Goal: Information Seeking & Learning: Learn about a topic

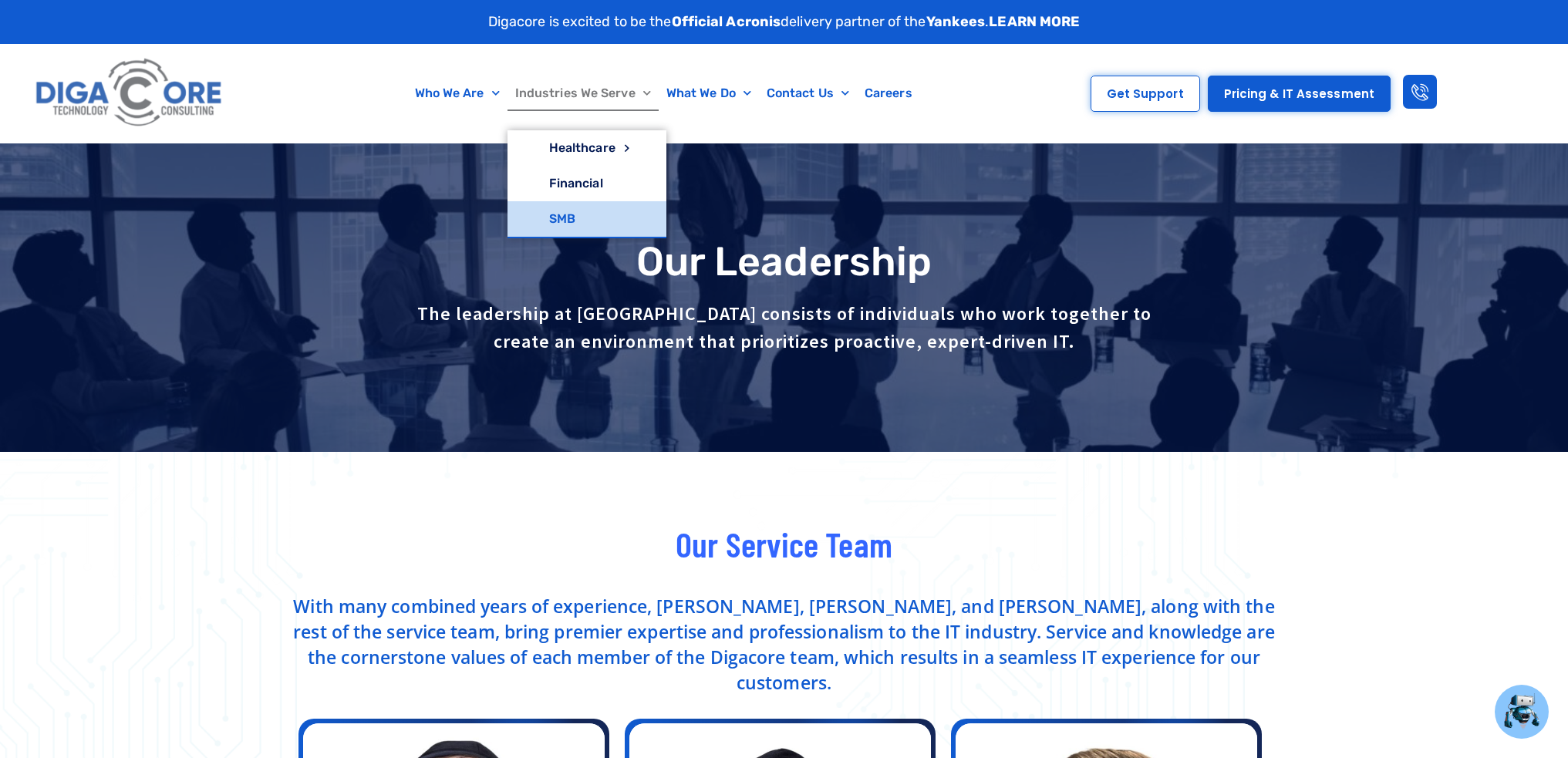
click at [565, 224] on link "SMB" at bounding box center [587, 219] width 159 height 36
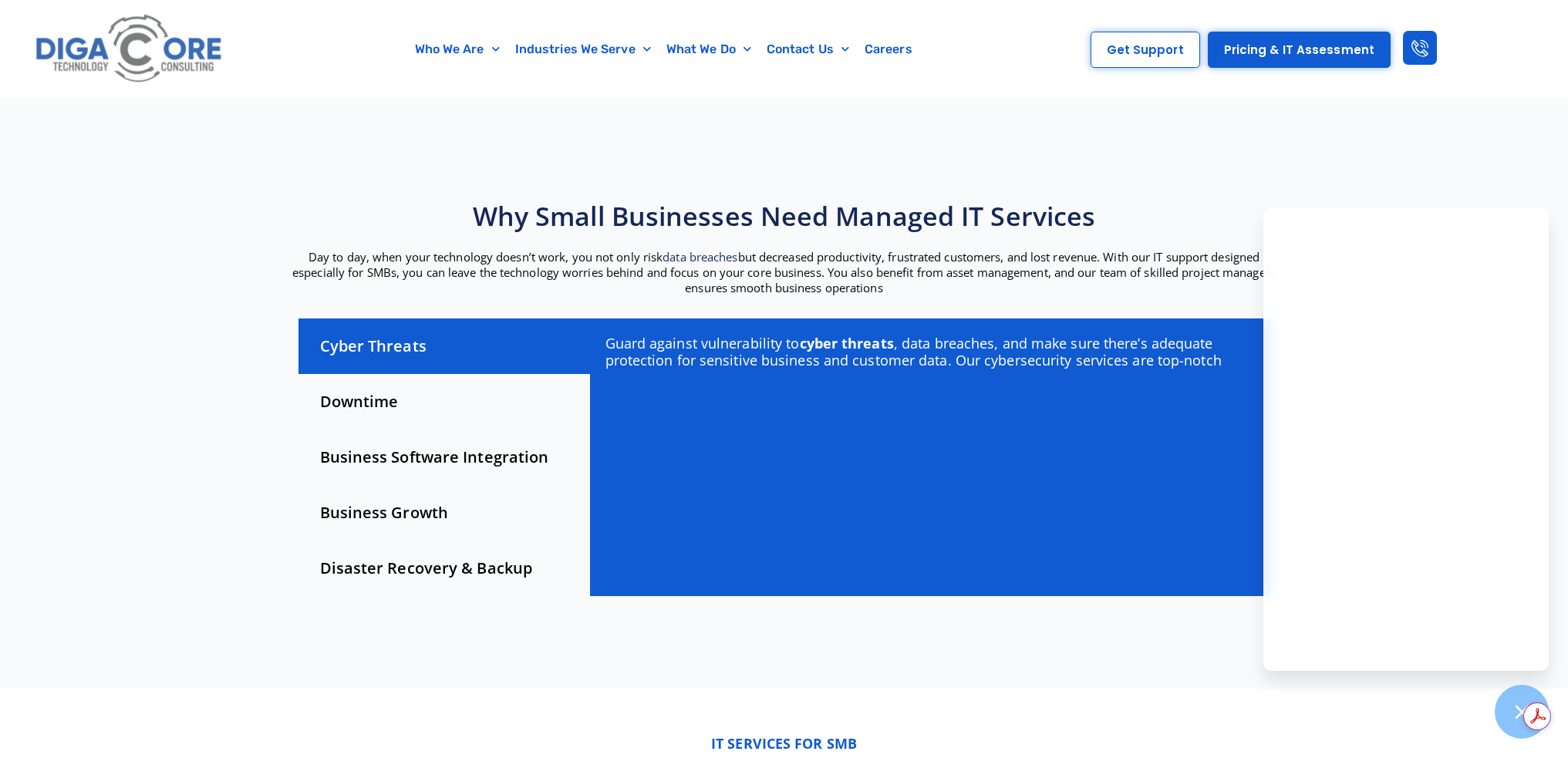
scroll to position [385, 0]
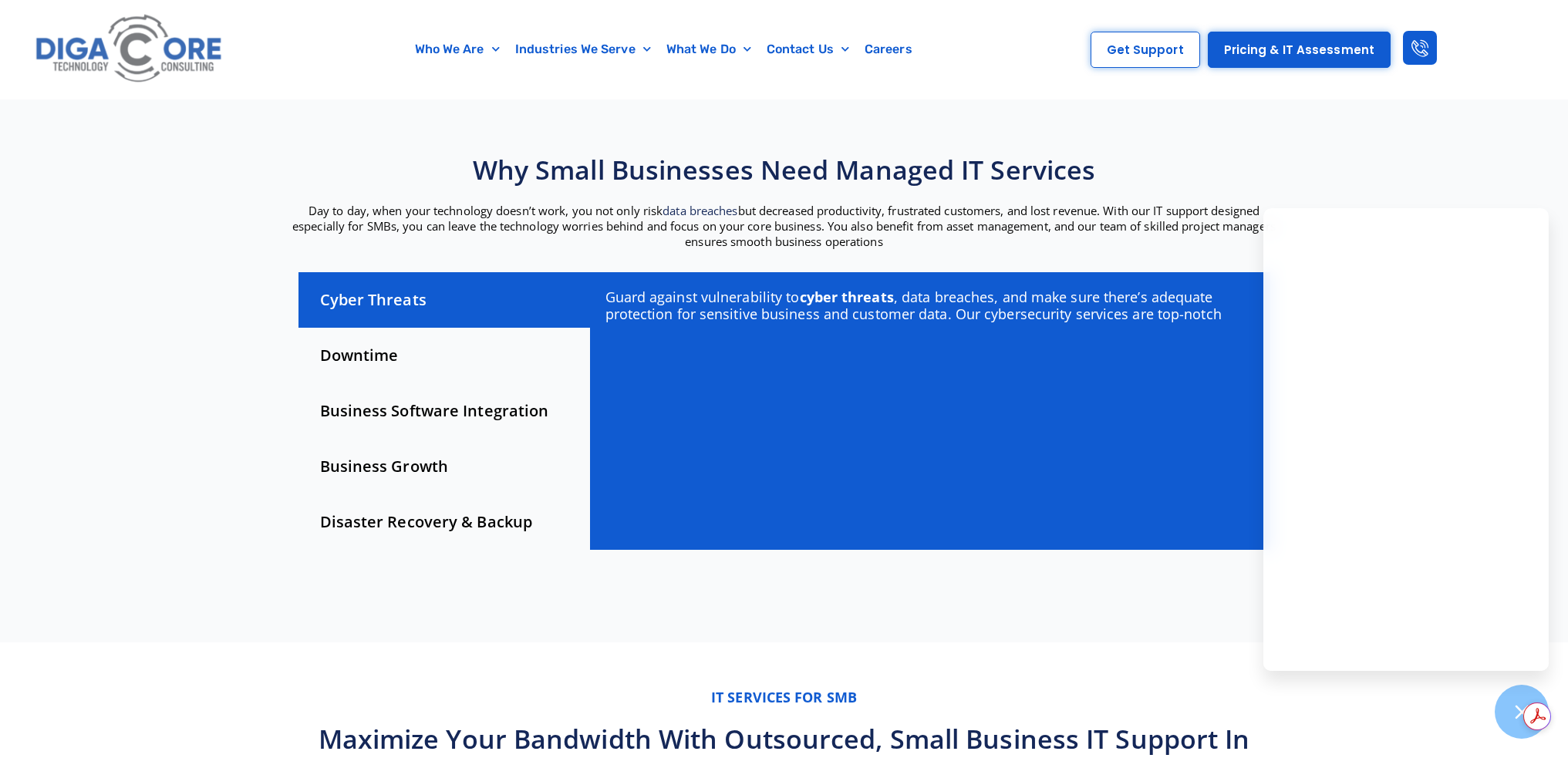
click at [386, 359] on div "Downtime" at bounding box center [444, 355] width 292 height 55
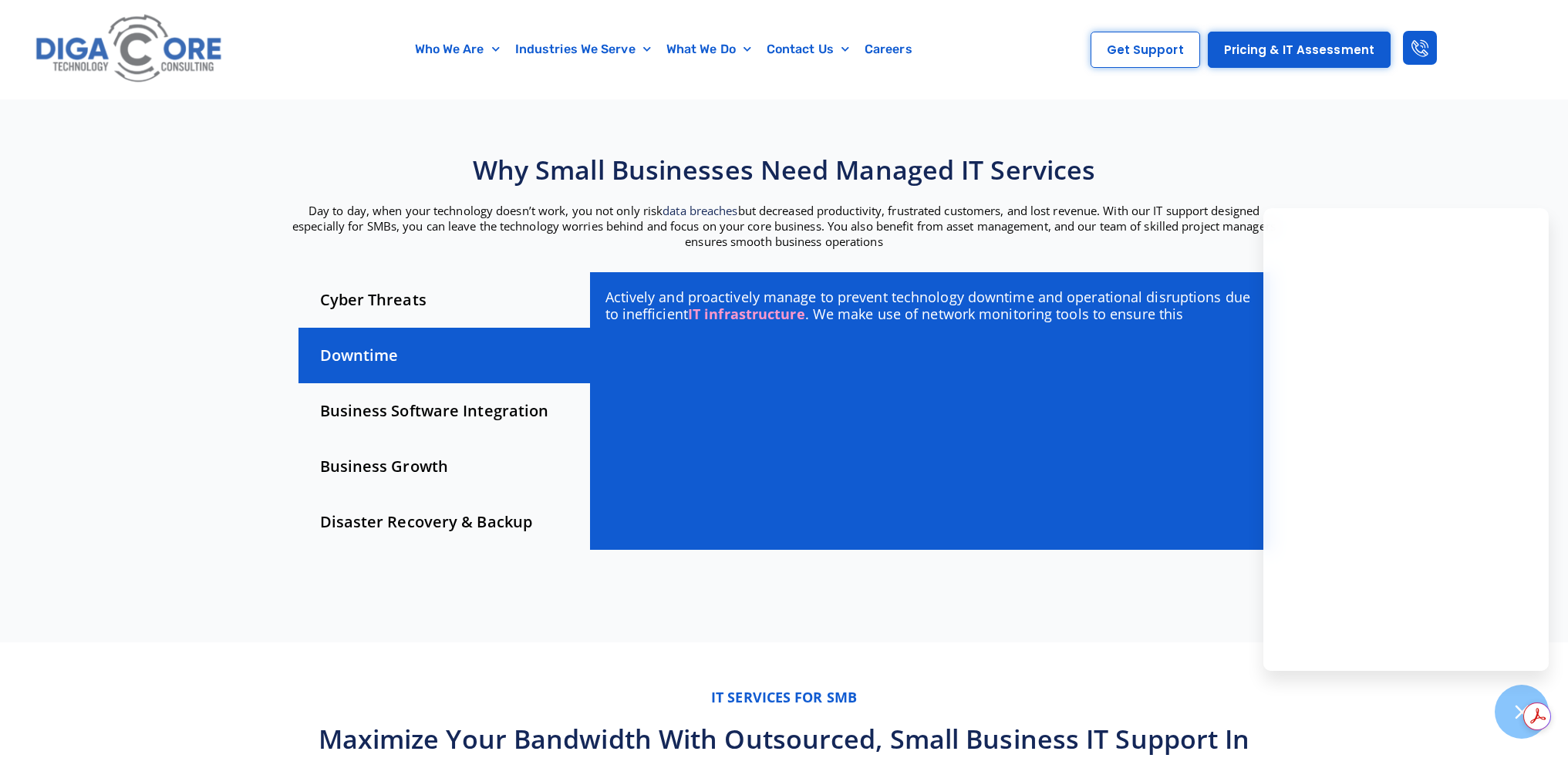
click at [424, 404] on div "Business Software Integration" at bounding box center [444, 411] width 292 height 55
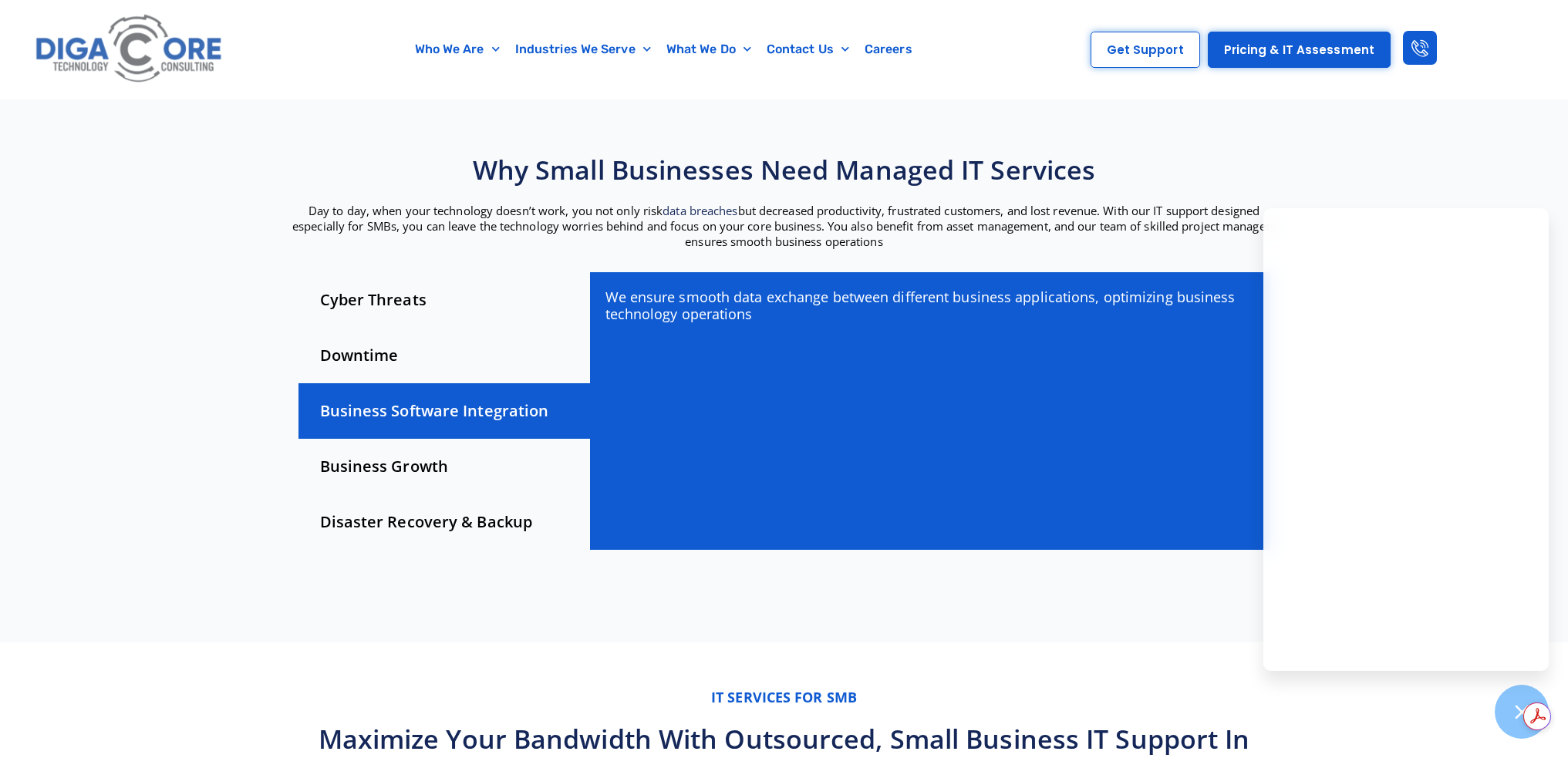
click at [435, 471] on div "Business Growth" at bounding box center [444, 466] width 292 height 55
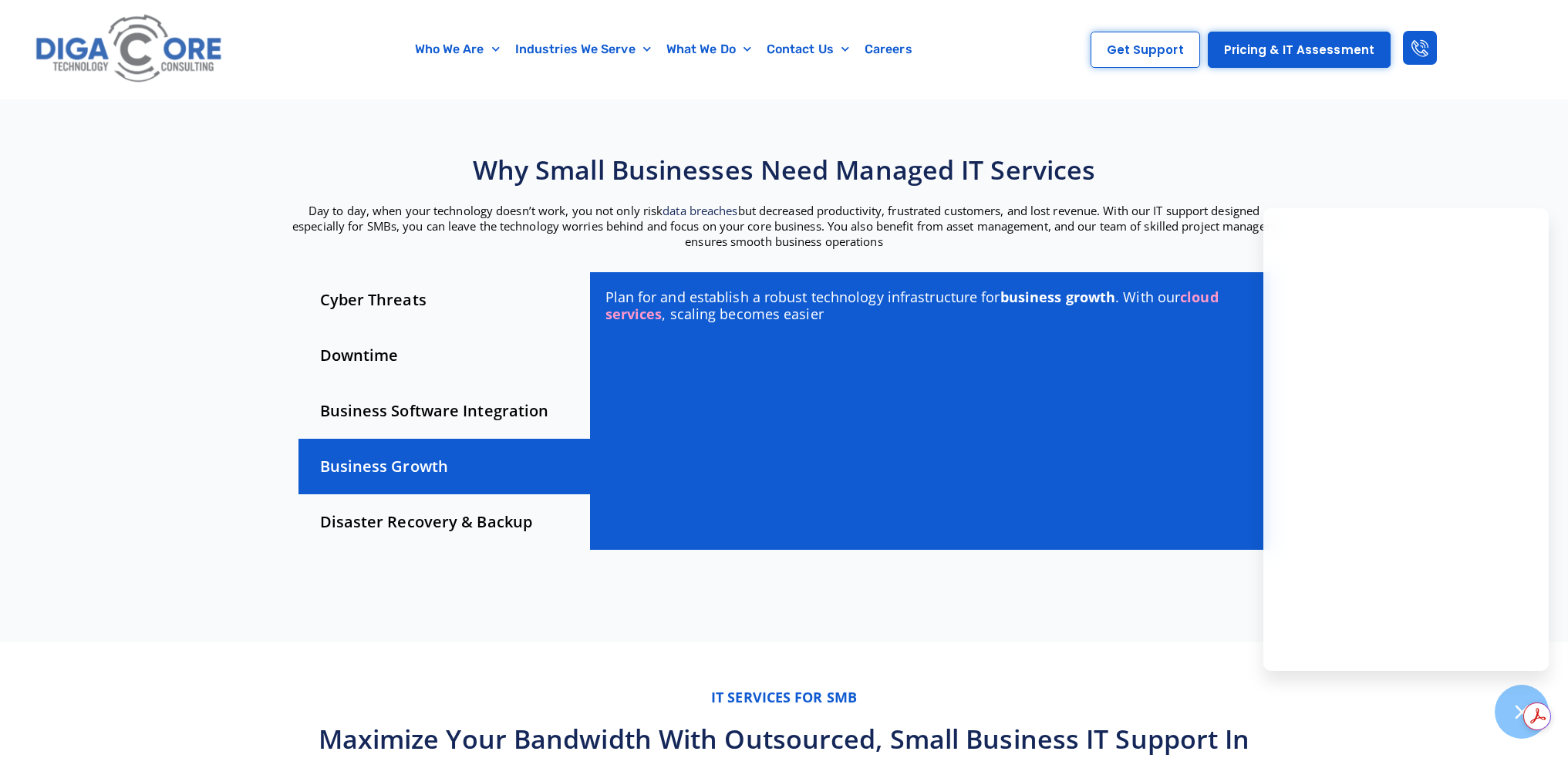
click at [446, 526] on div "Disaster Recovery & Backup" at bounding box center [444, 521] width 292 height 55
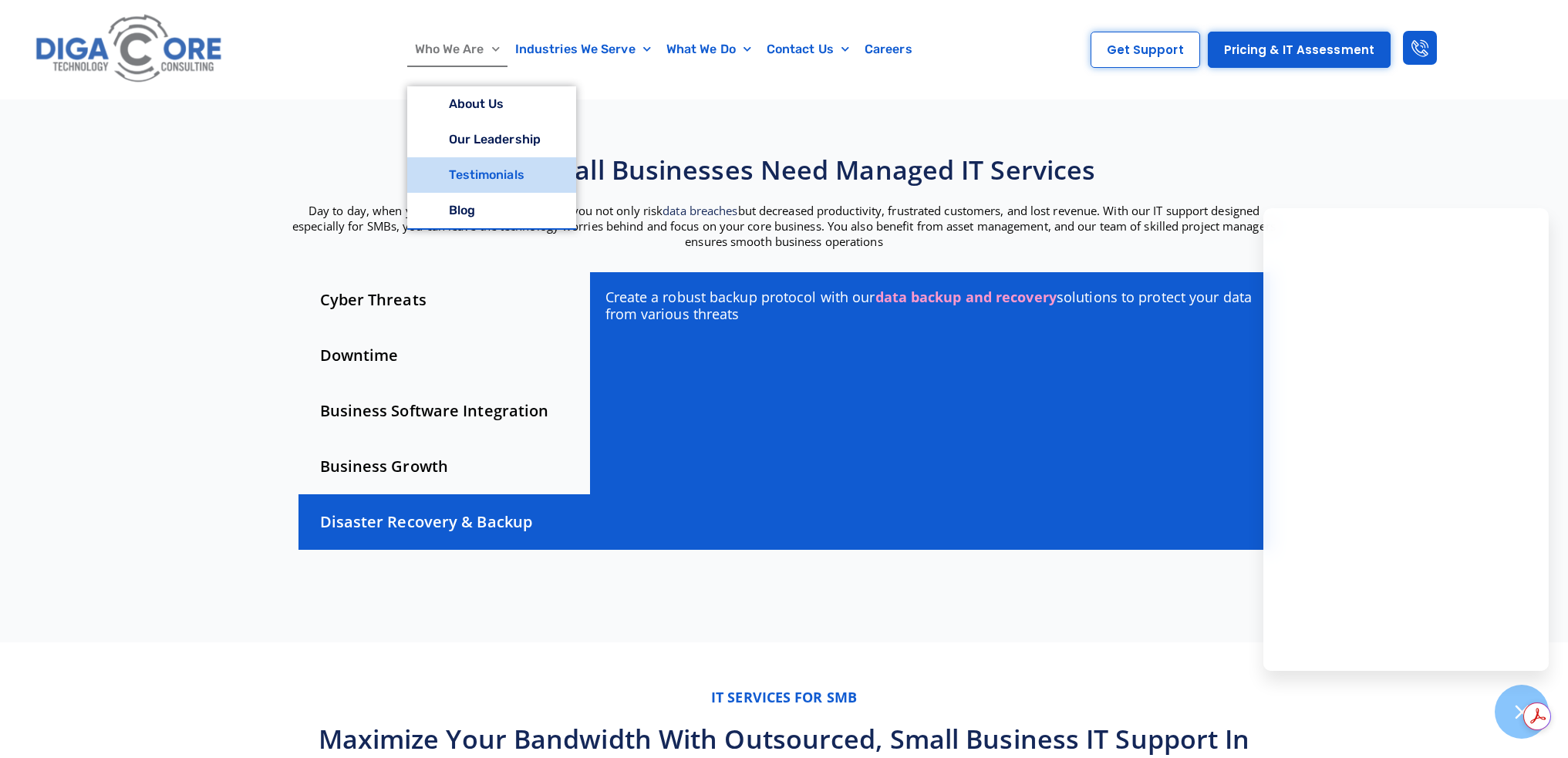
click at [485, 173] on link "Testimonials" at bounding box center [491, 175] width 169 height 36
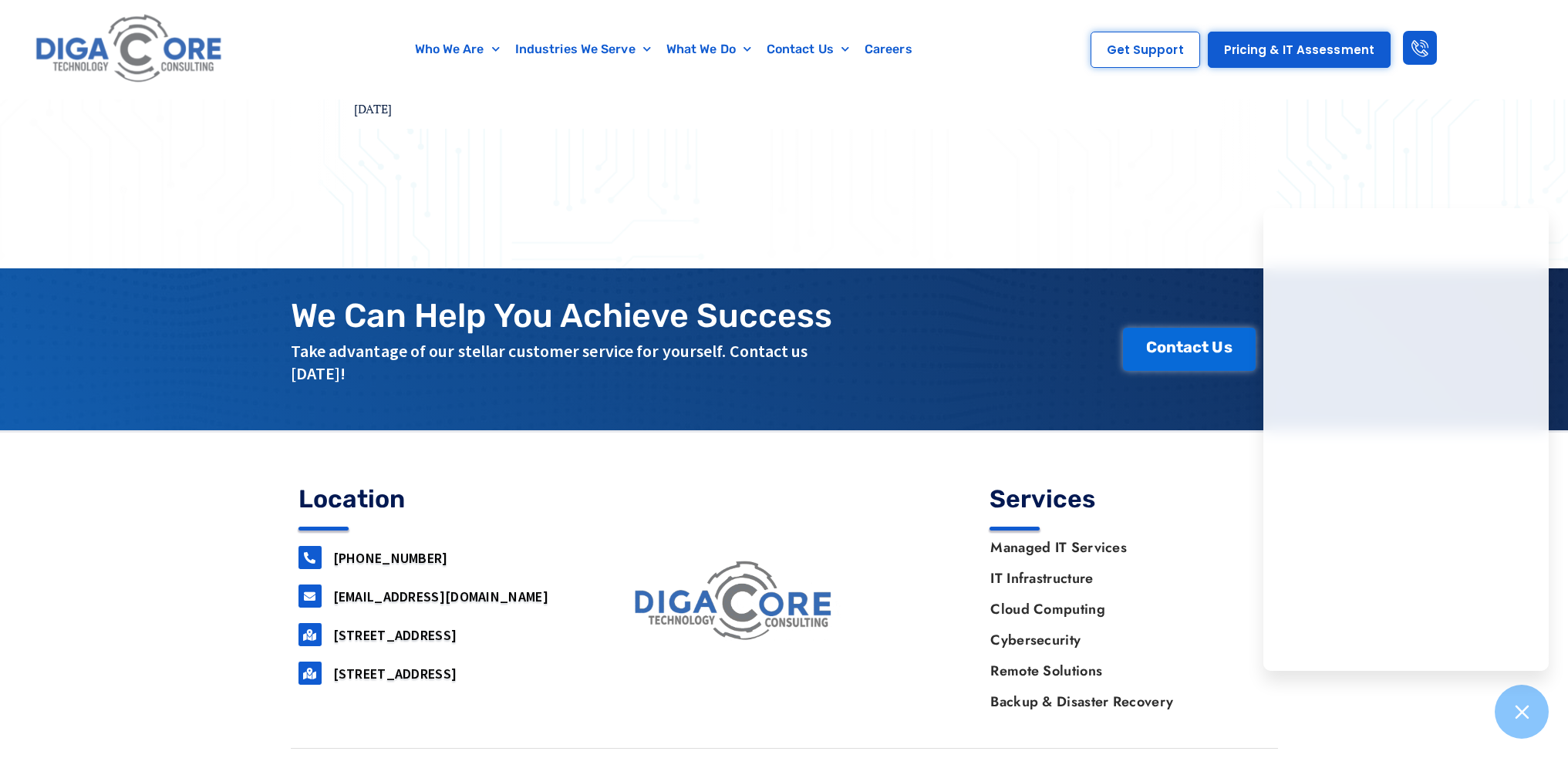
scroll to position [643, 0]
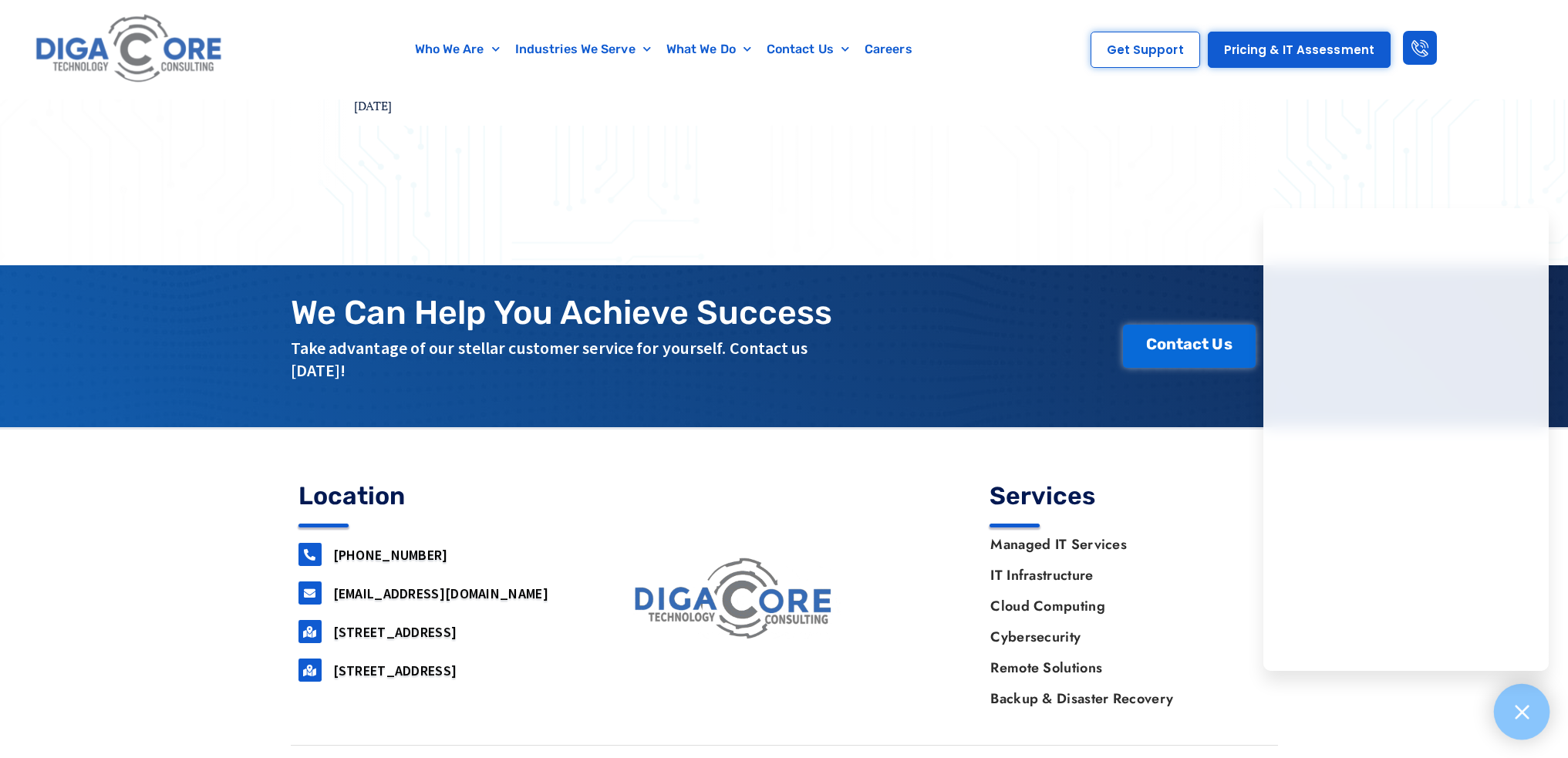
click at [1510, 710] on div at bounding box center [1522, 712] width 56 height 56
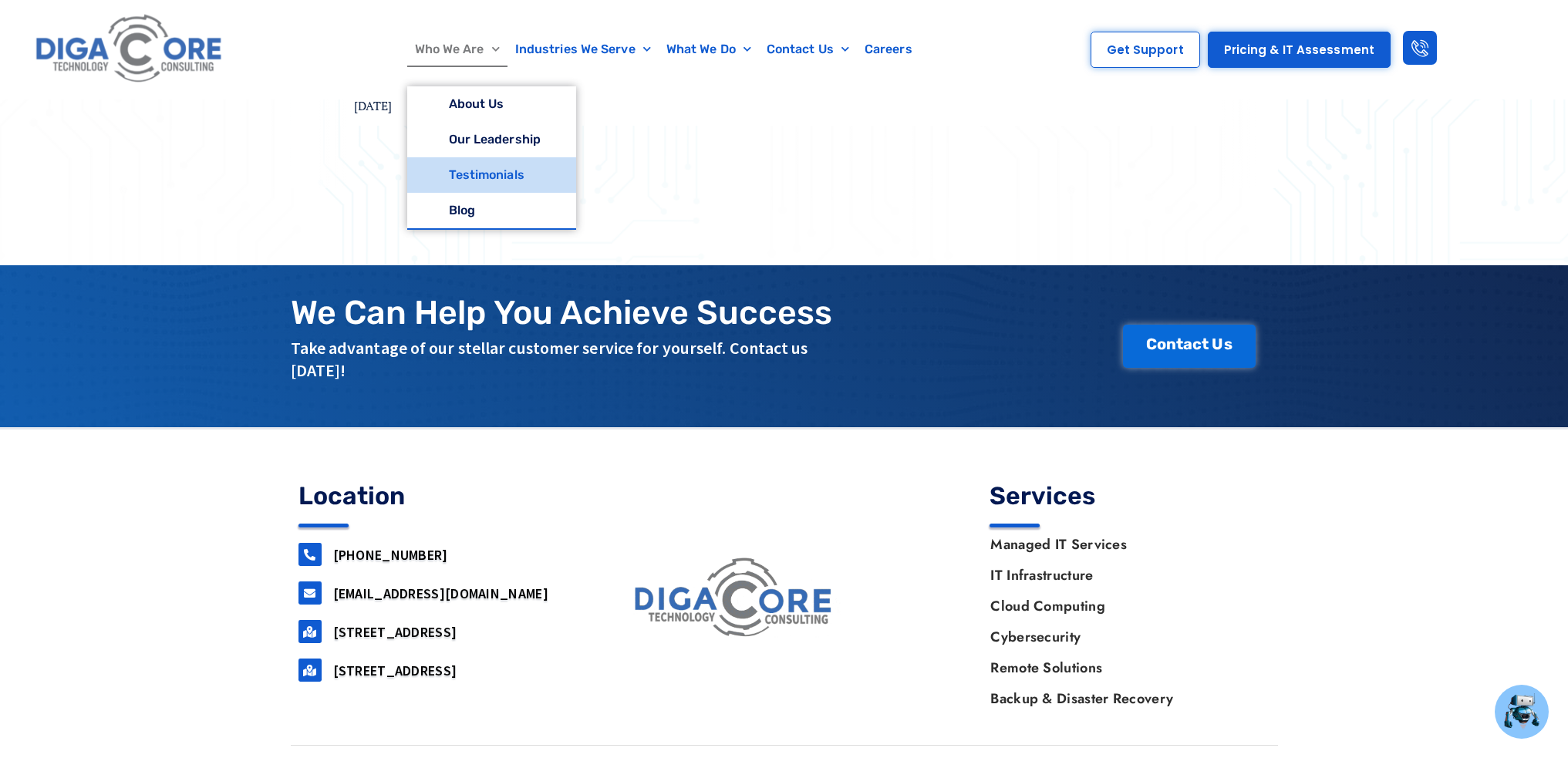
click at [473, 51] on link "Who We Are" at bounding box center [457, 49] width 100 height 36
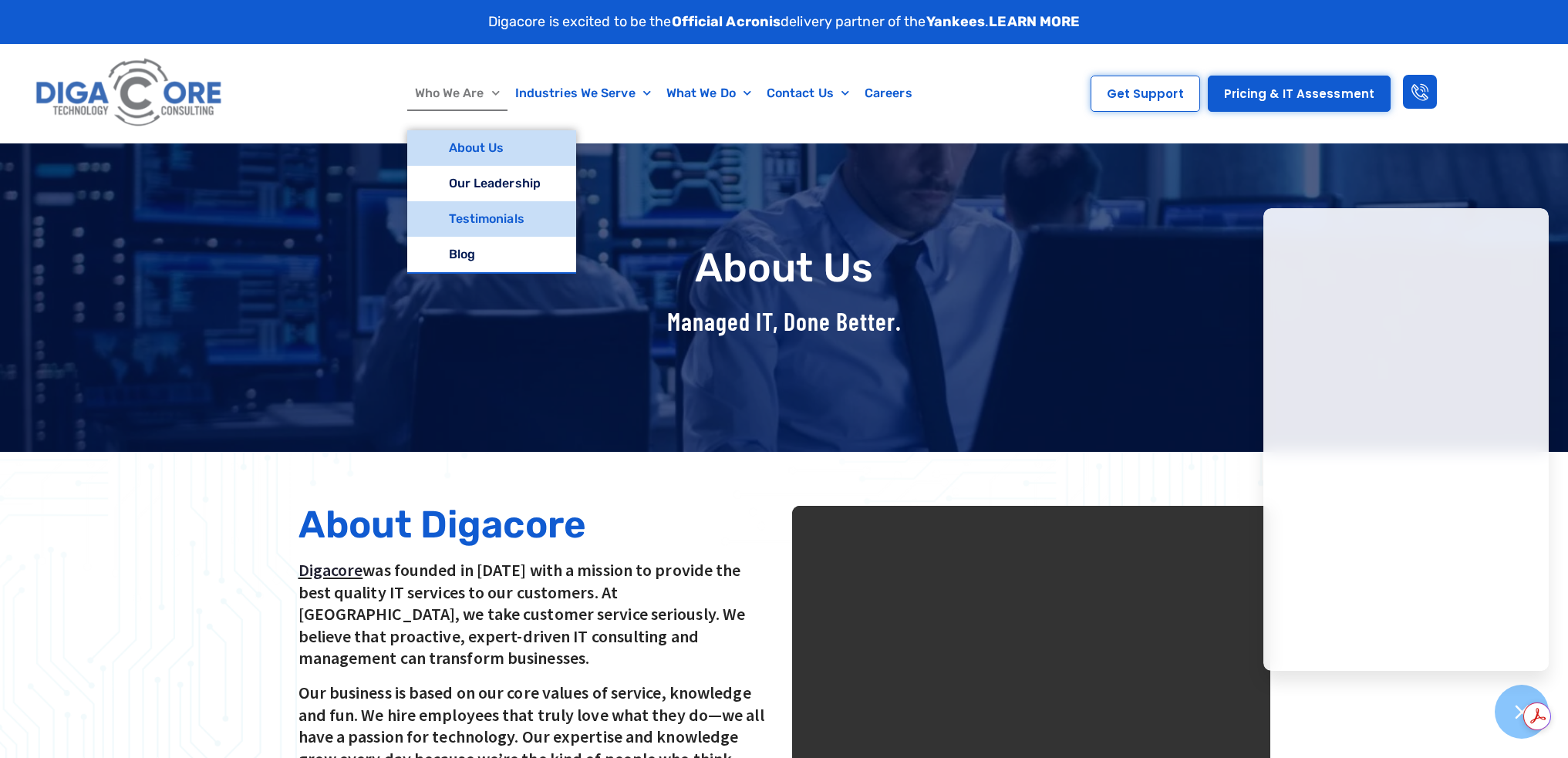
click at [498, 223] on link "Testimonials" at bounding box center [491, 219] width 169 height 36
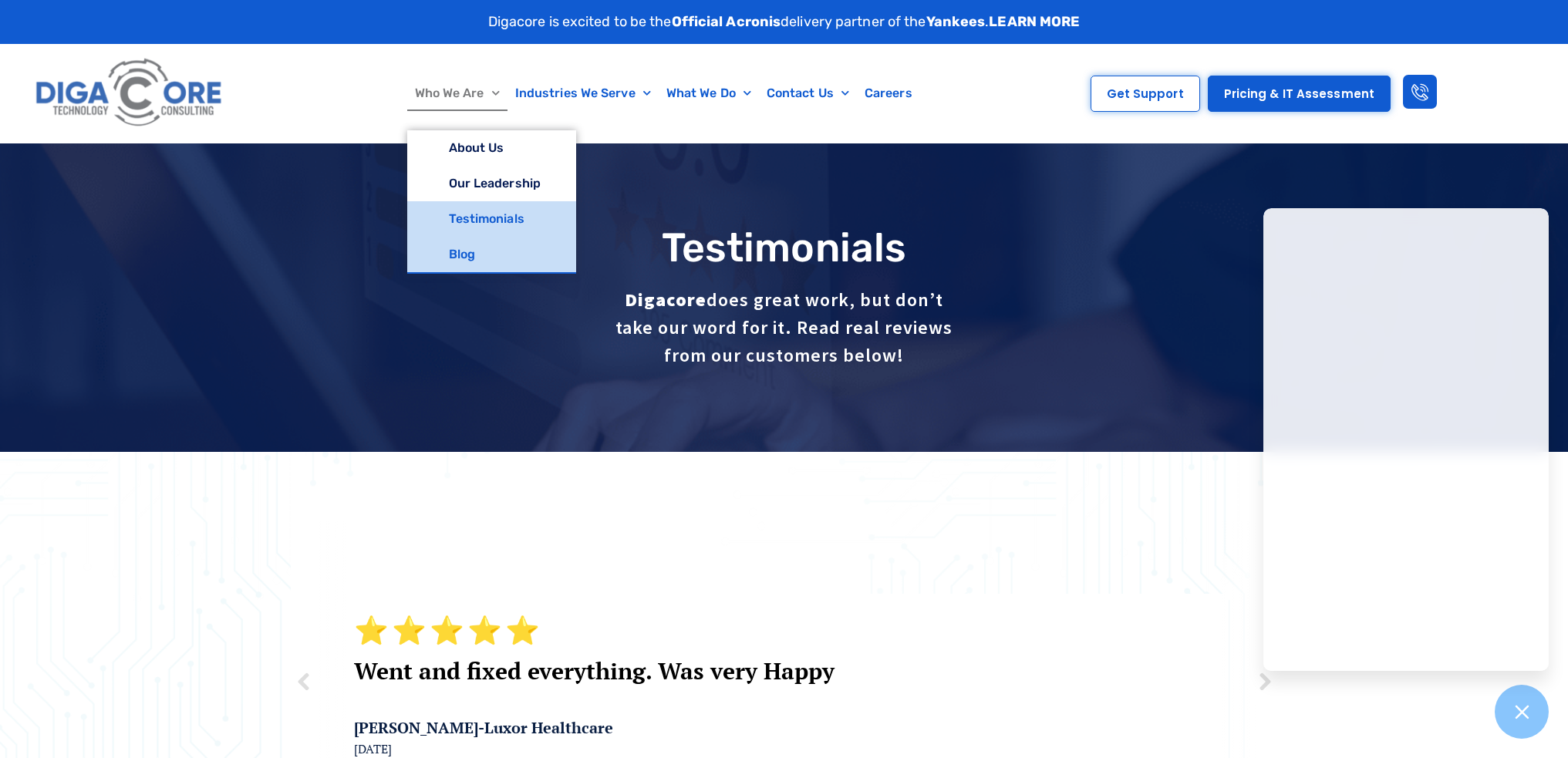
click at [486, 261] on link "Blog" at bounding box center [491, 254] width 169 height 36
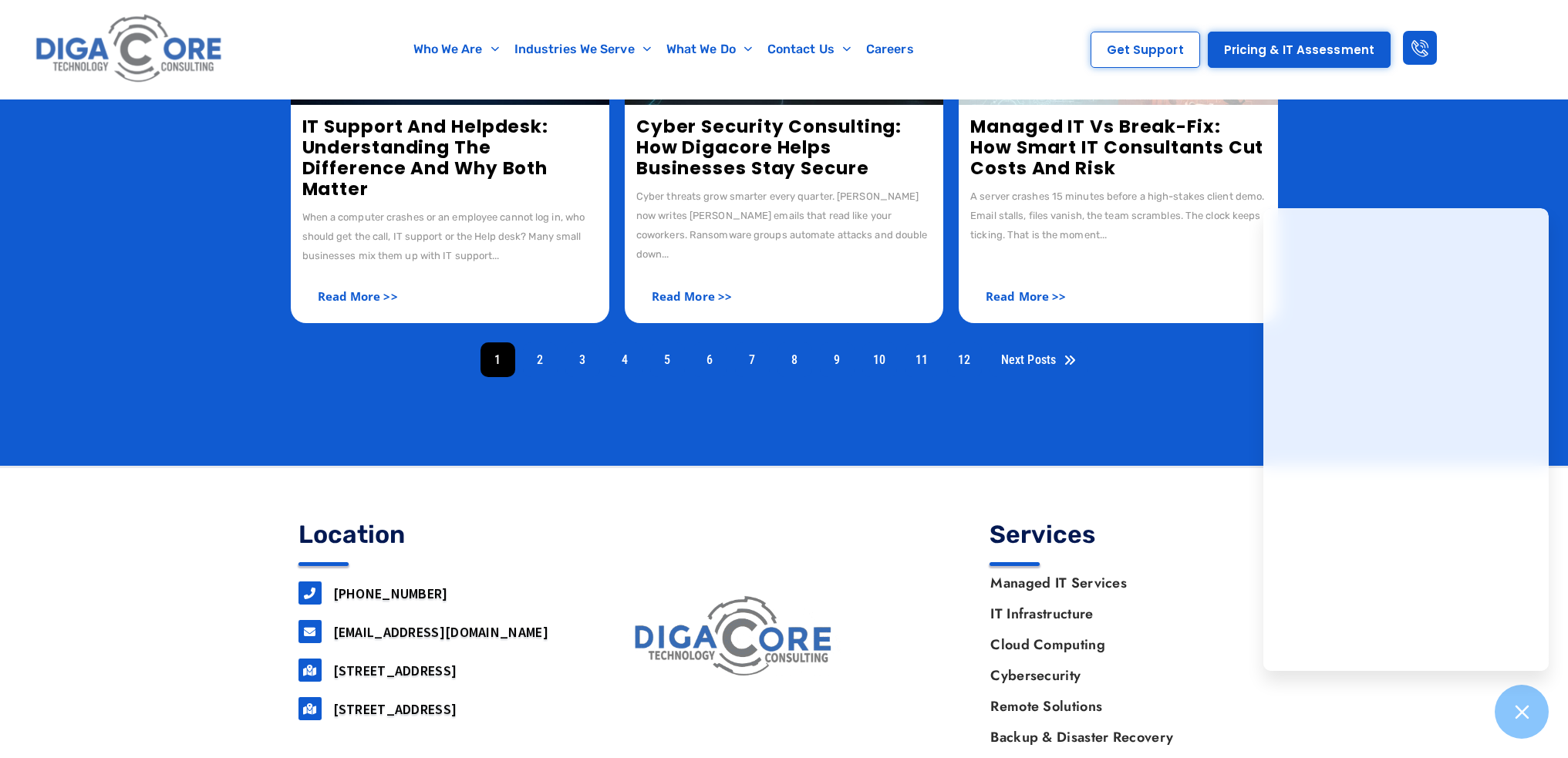
scroll to position [874, 0]
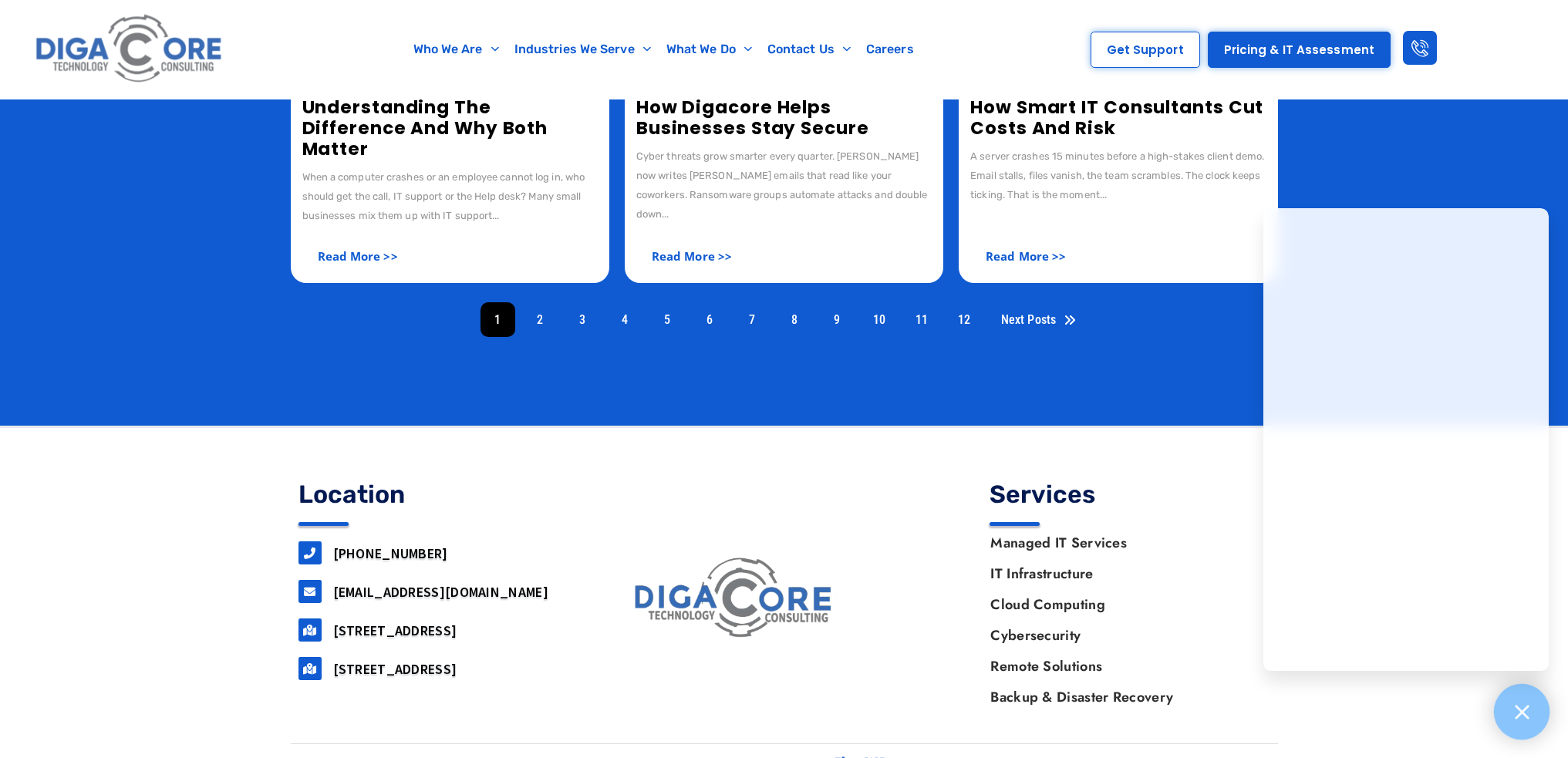
click at [1510, 710] on div at bounding box center [1522, 712] width 56 height 56
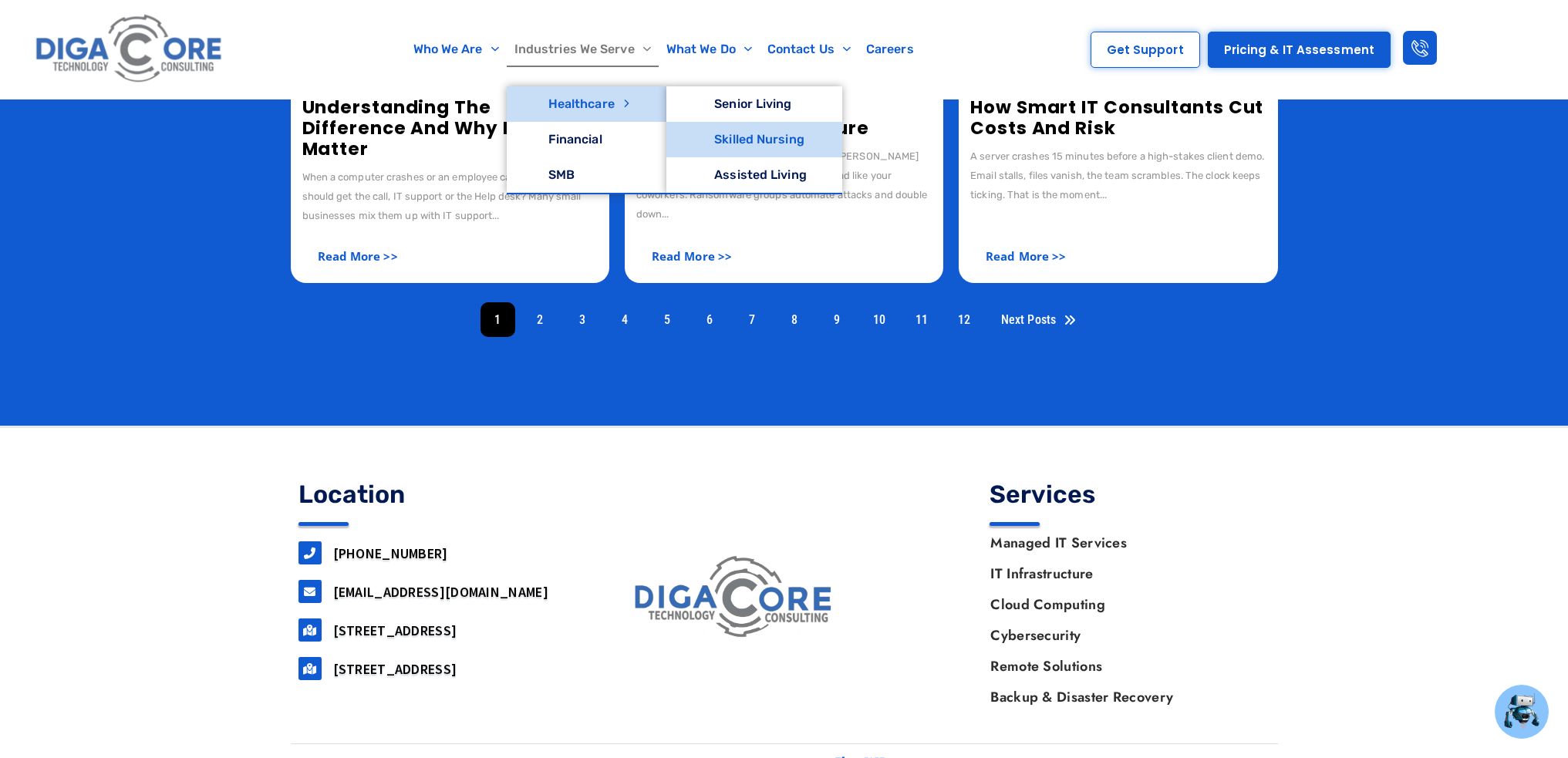
click at [777, 145] on link "Skilled Nursing" at bounding box center [754, 140] width 176 height 36
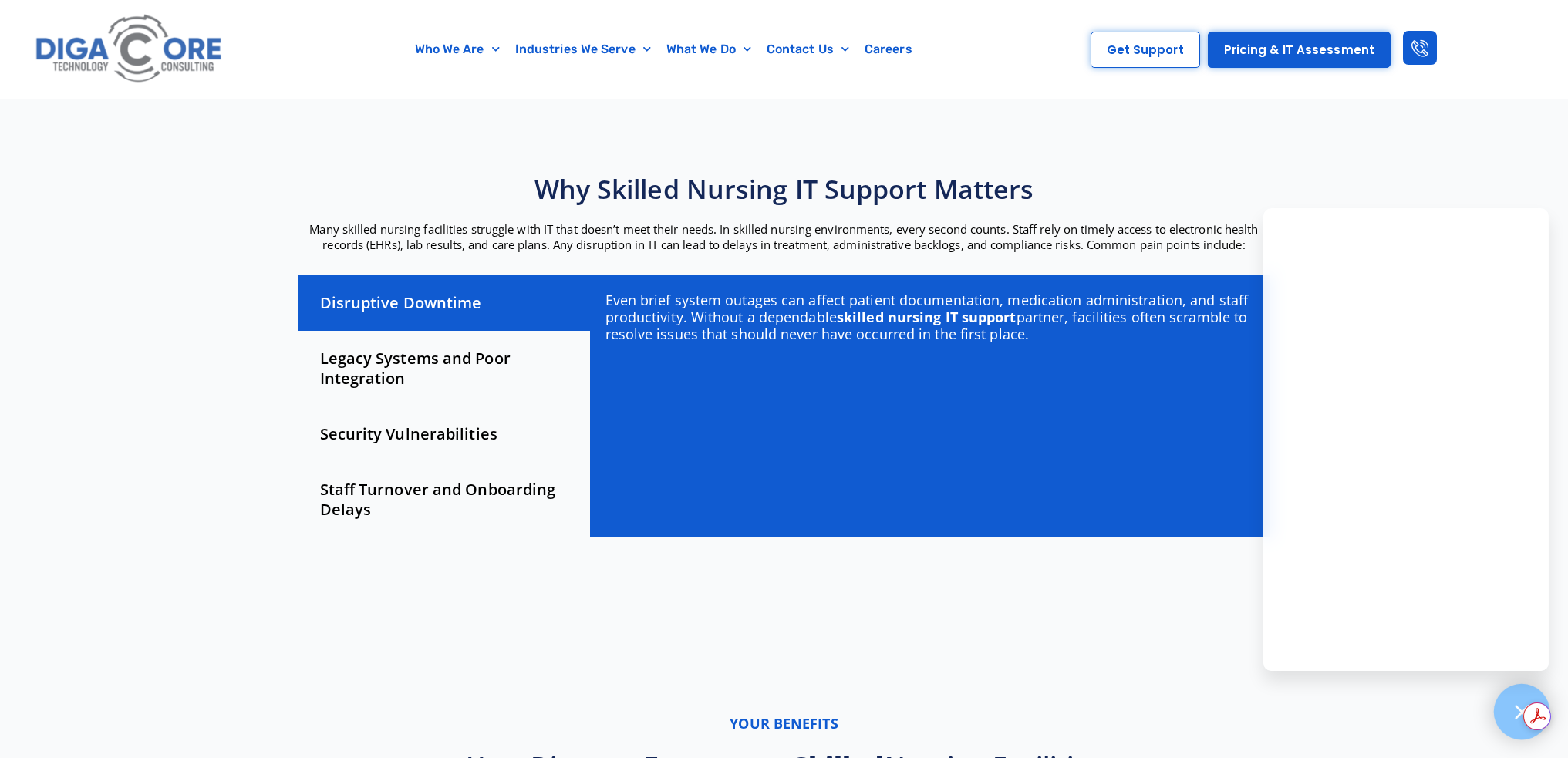
click at [1499, 721] on div at bounding box center [1522, 712] width 56 height 56
click at [421, 365] on div "Legacy Systems and Poor Integration" at bounding box center [444, 368] width 292 height 76
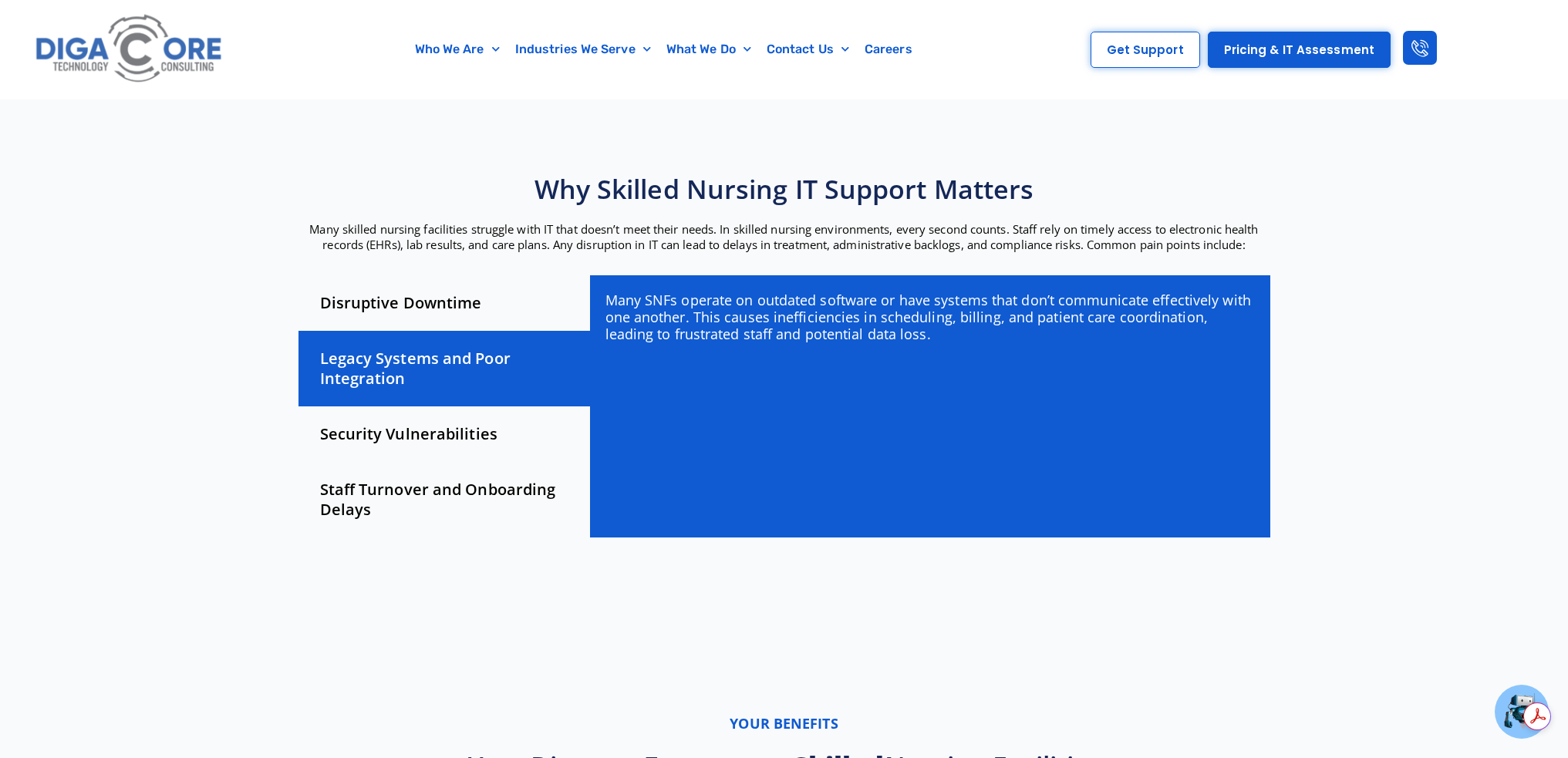
click at [436, 488] on div "Staff Turnover and Onboarding Delays" at bounding box center [444, 499] width 292 height 76
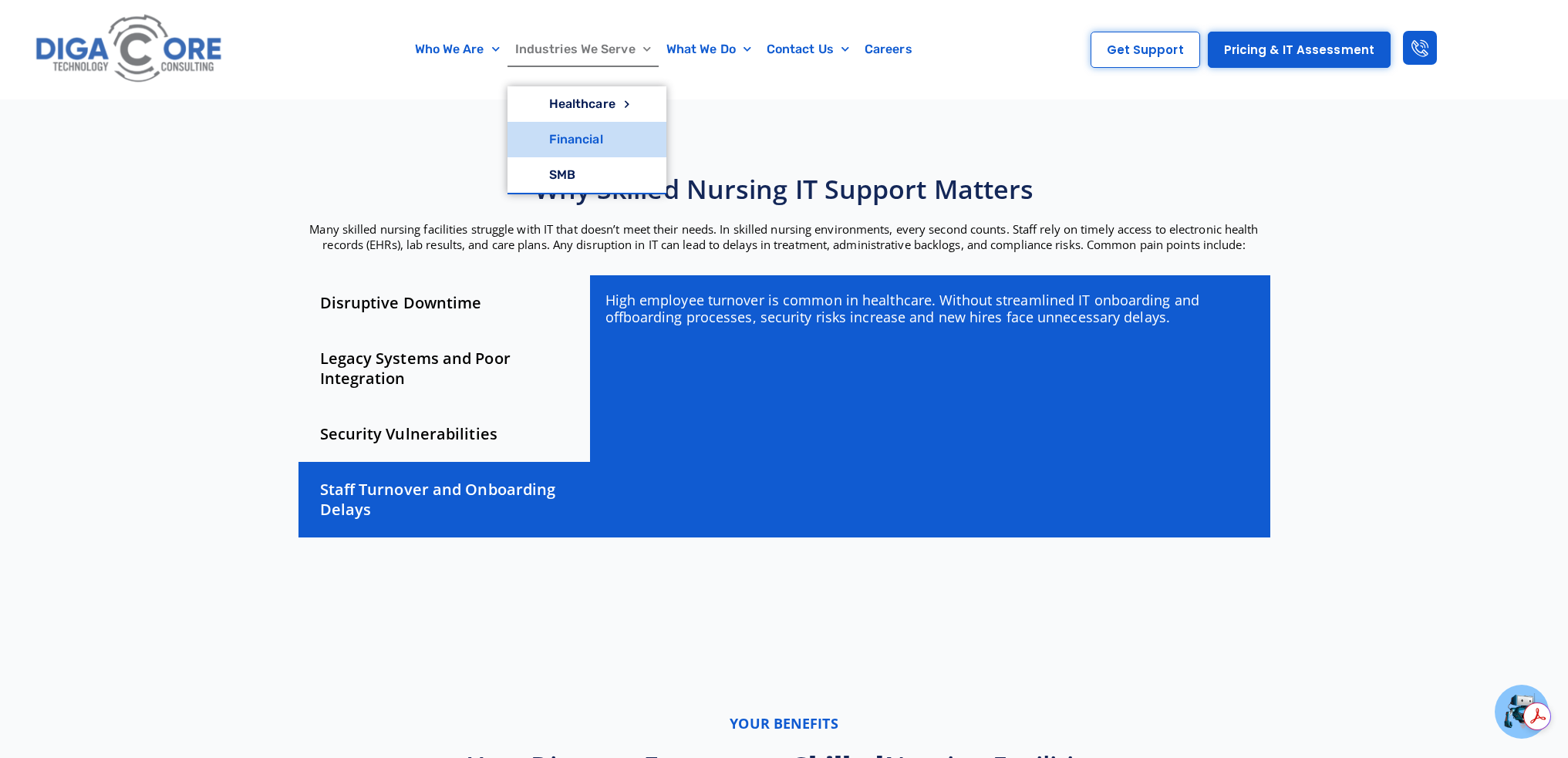
click at [583, 137] on link "Financial" at bounding box center [587, 140] width 159 height 36
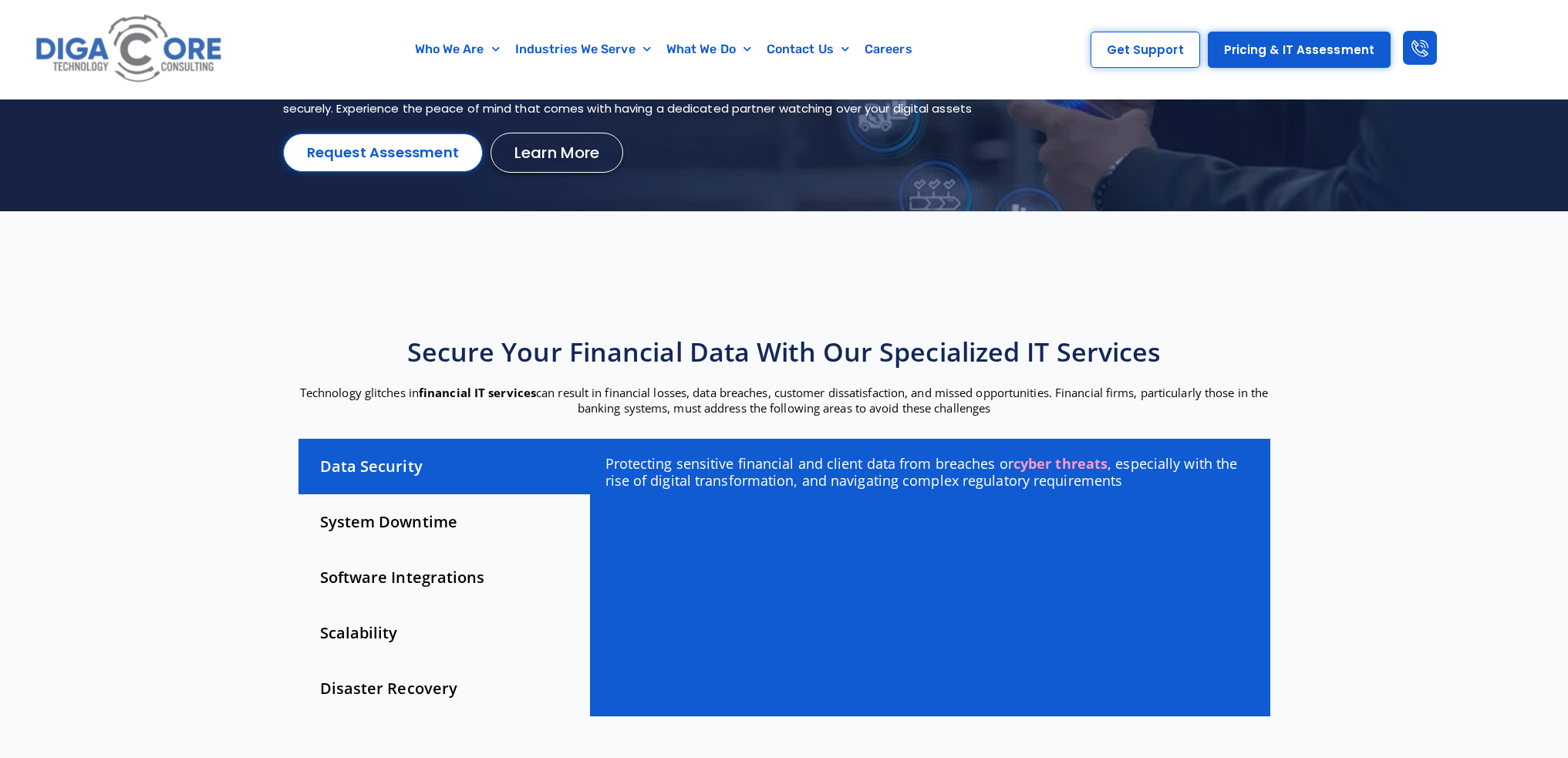
scroll to position [385, 0]
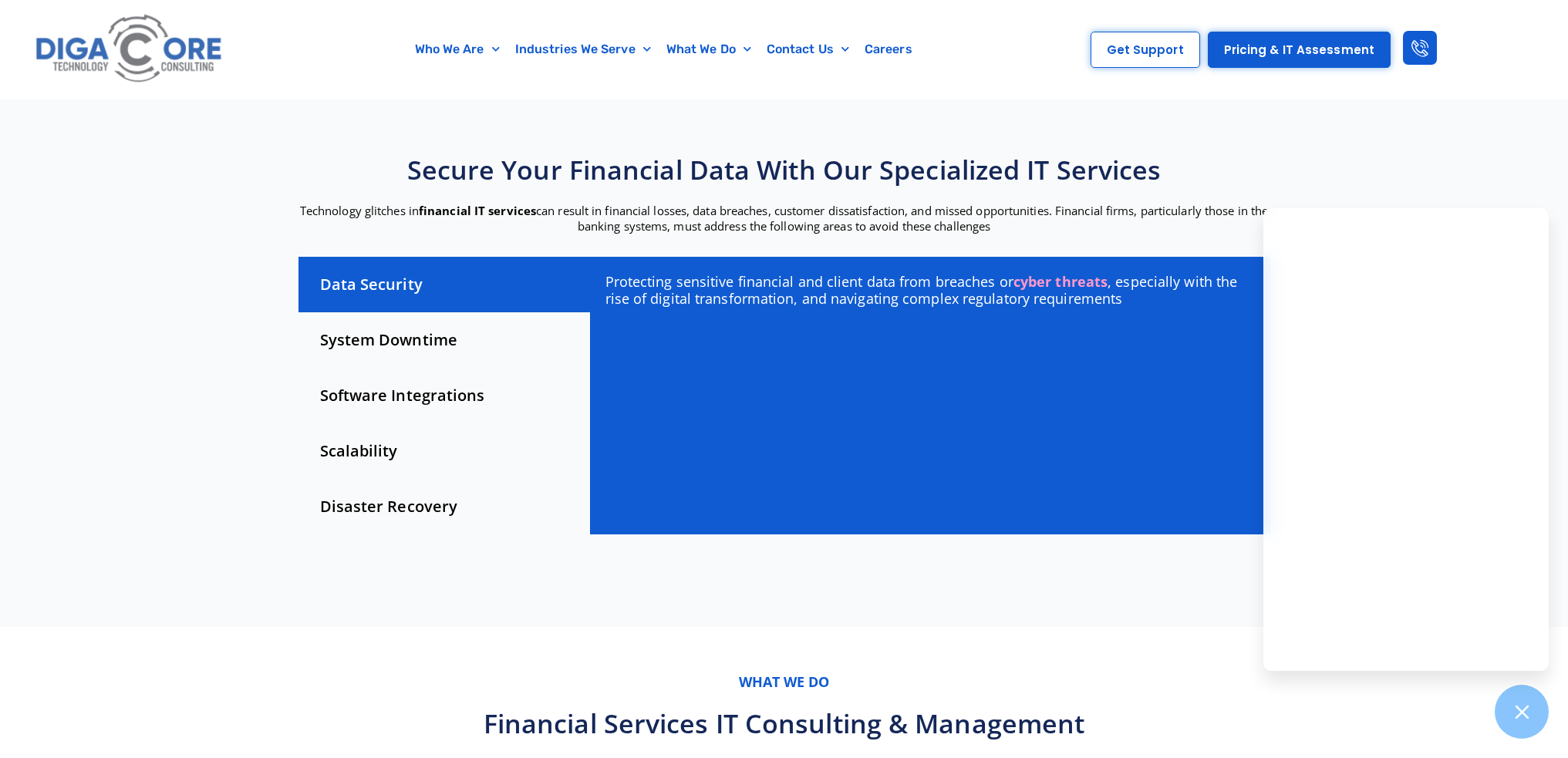
click at [412, 338] on div "System Downtime" at bounding box center [444, 339] width 292 height 55
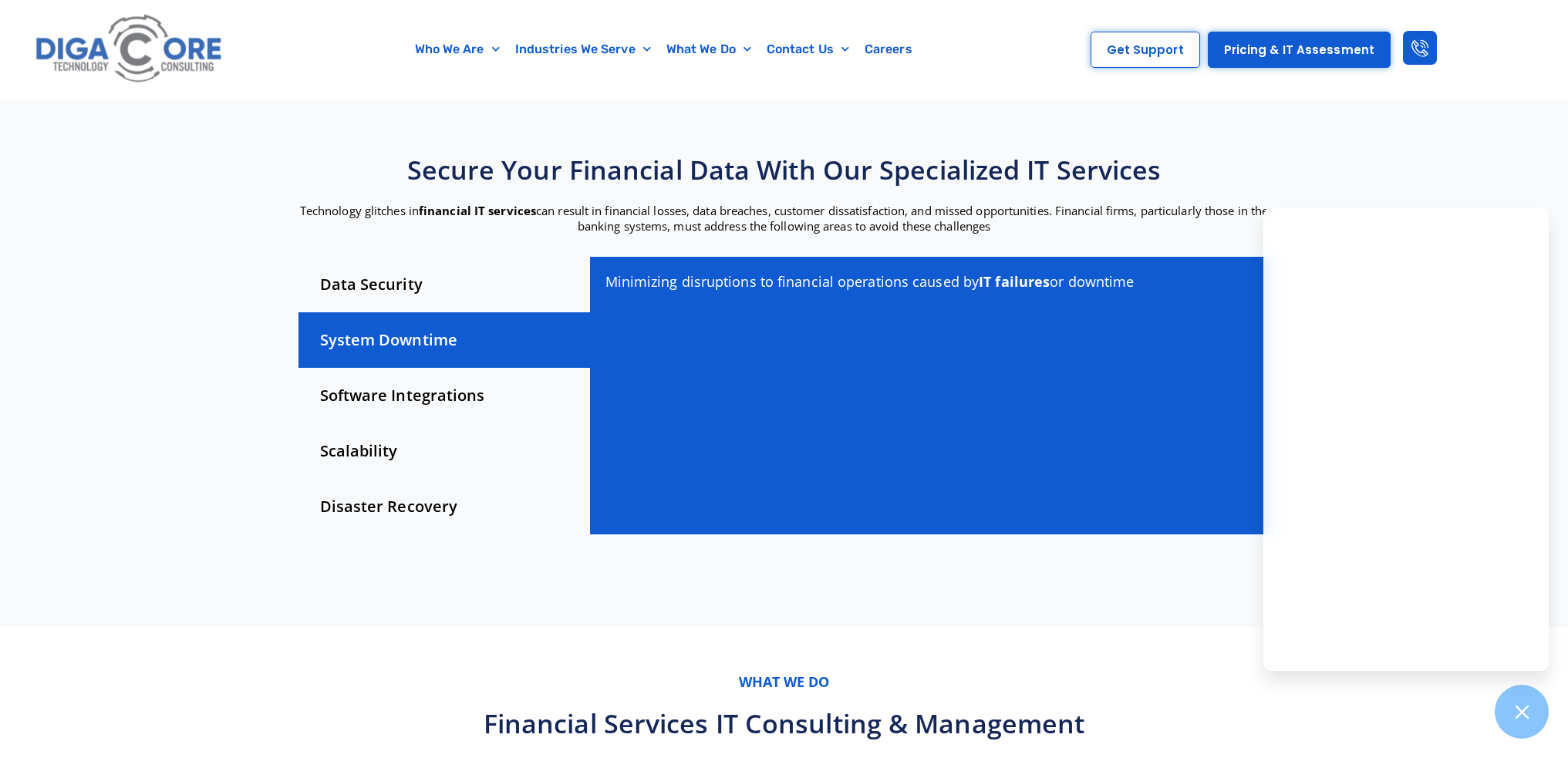
click at [408, 404] on div "Software Integrations" at bounding box center [444, 396] width 292 height 55
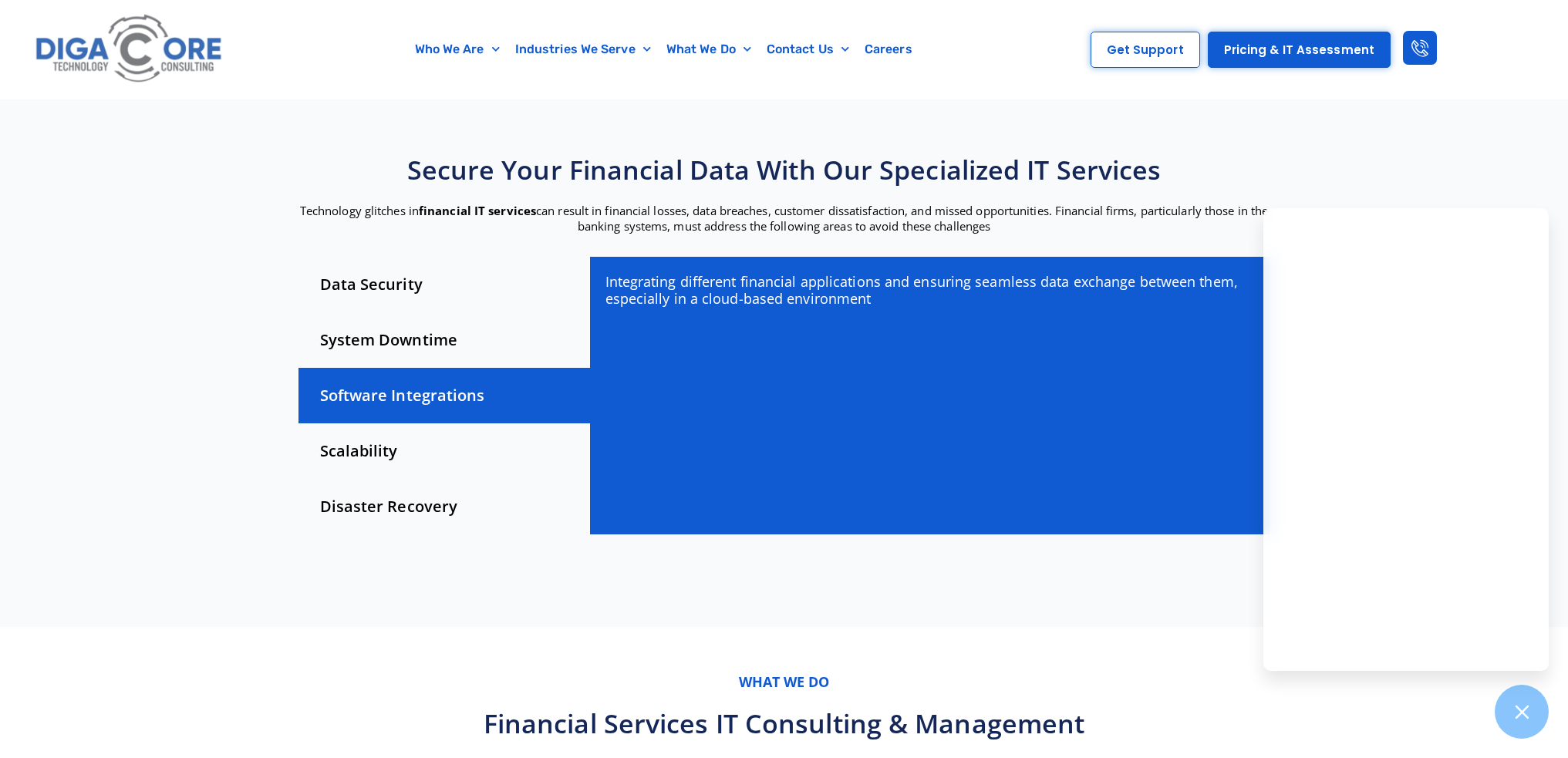
click at [395, 453] on div "Scalability" at bounding box center [444, 451] width 292 height 55
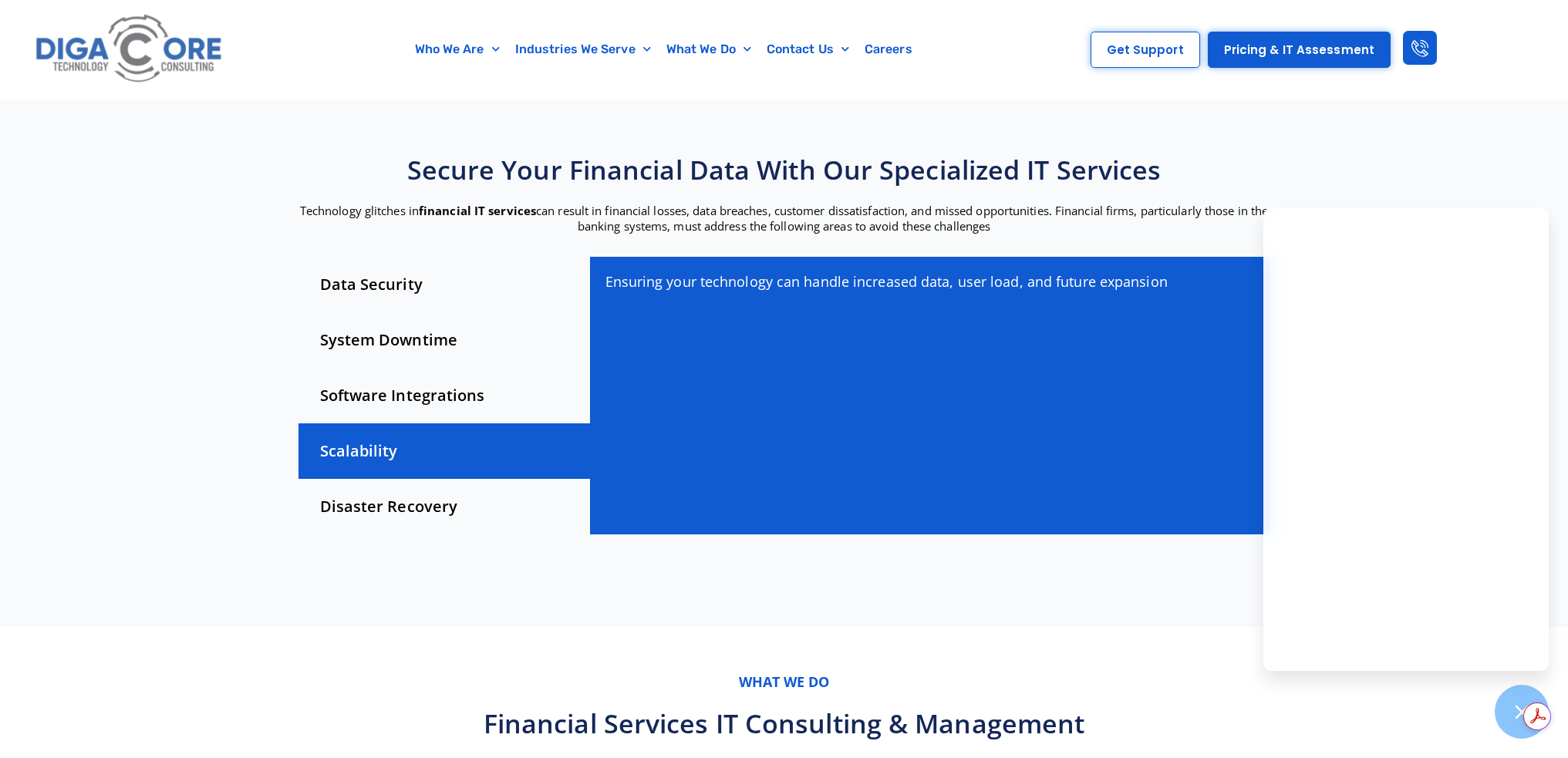
scroll to position [0, 0]
click at [381, 510] on div "Disaster Recovery" at bounding box center [444, 506] width 292 height 55
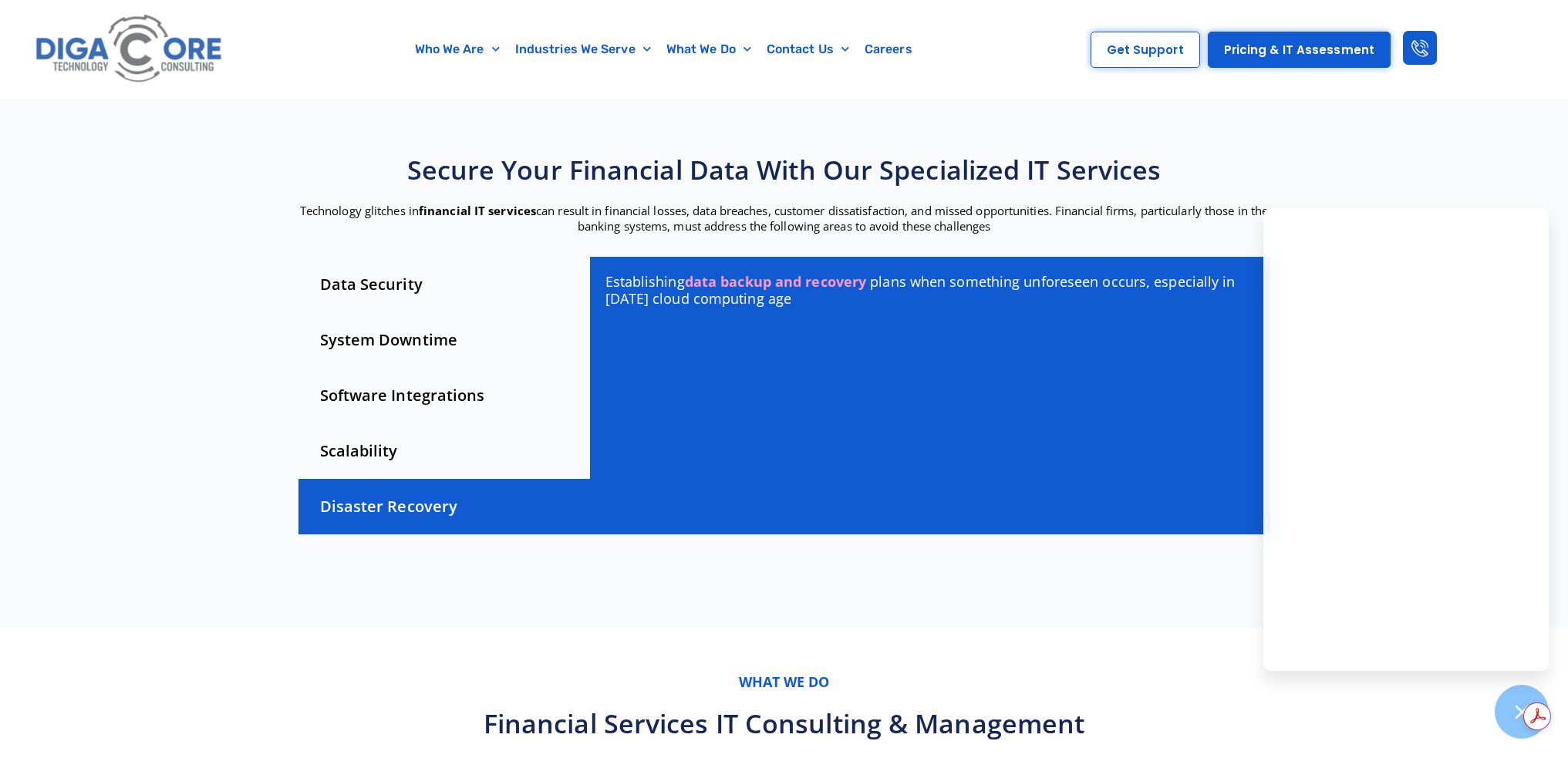
click at [758, 285] on link "data backup and recovery" at bounding box center [775, 282] width 181 height 19
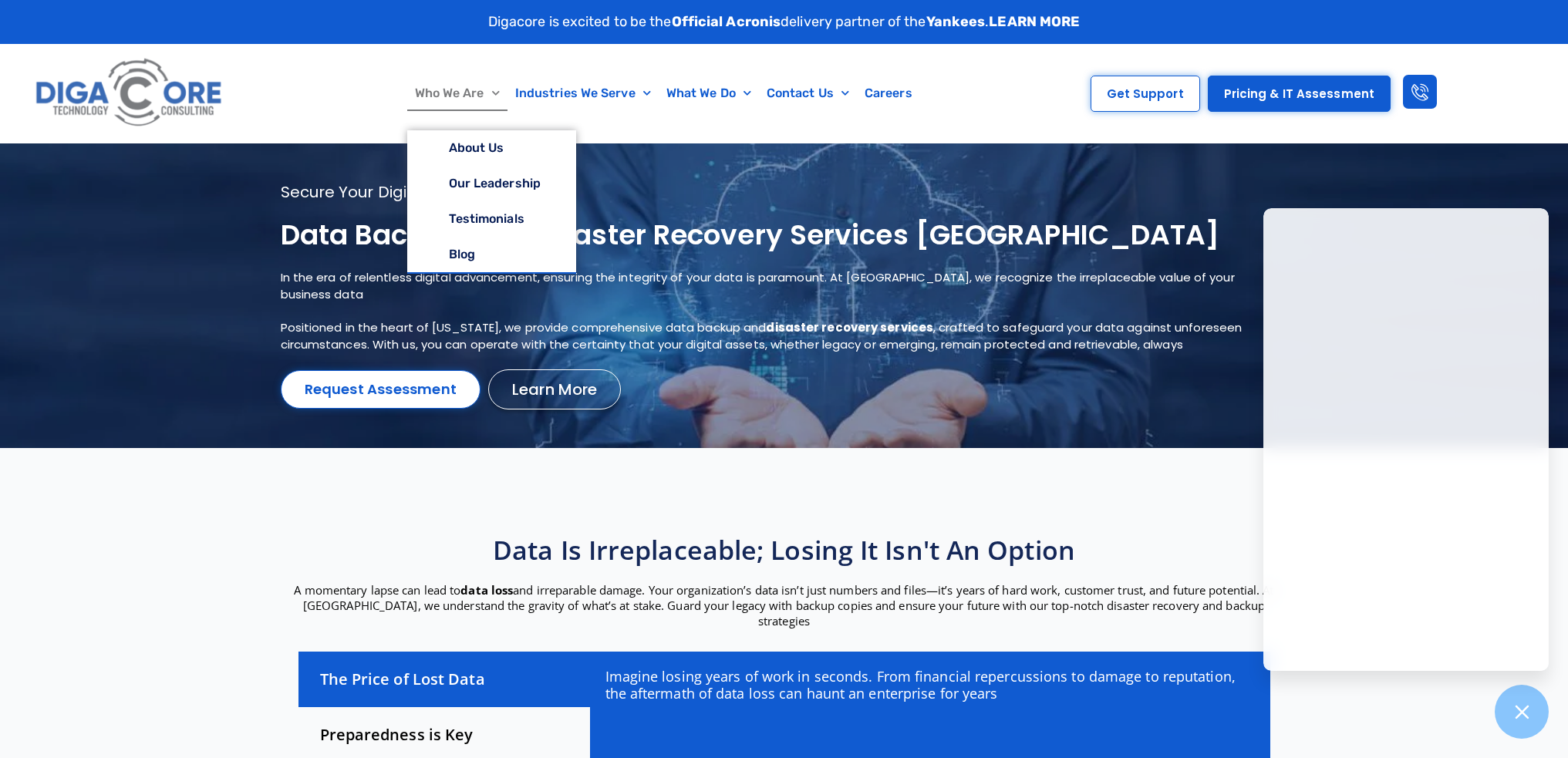
click at [441, 89] on link "Who We Are" at bounding box center [457, 94] width 100 height 36
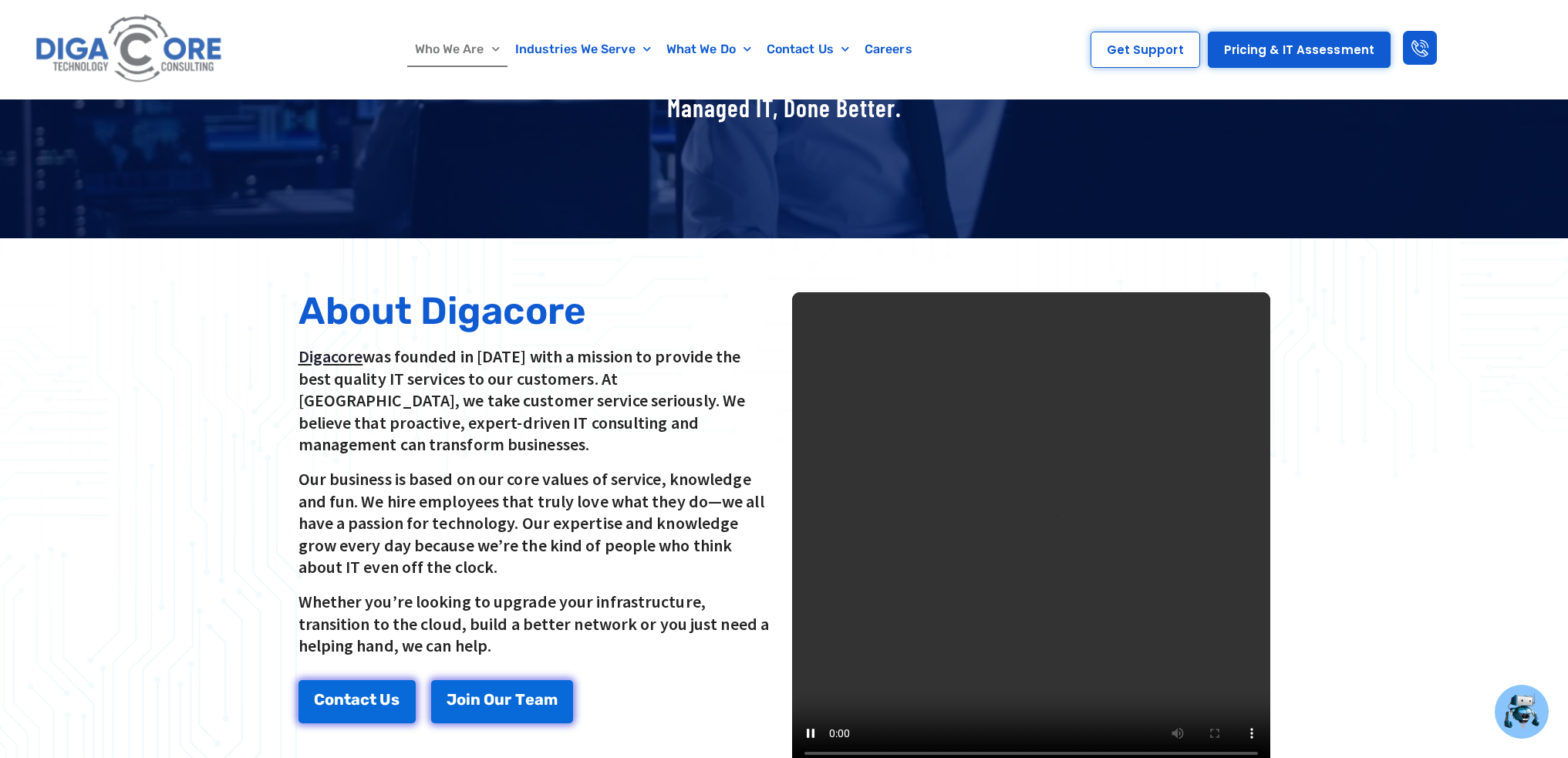
scroll to position [231, 0]
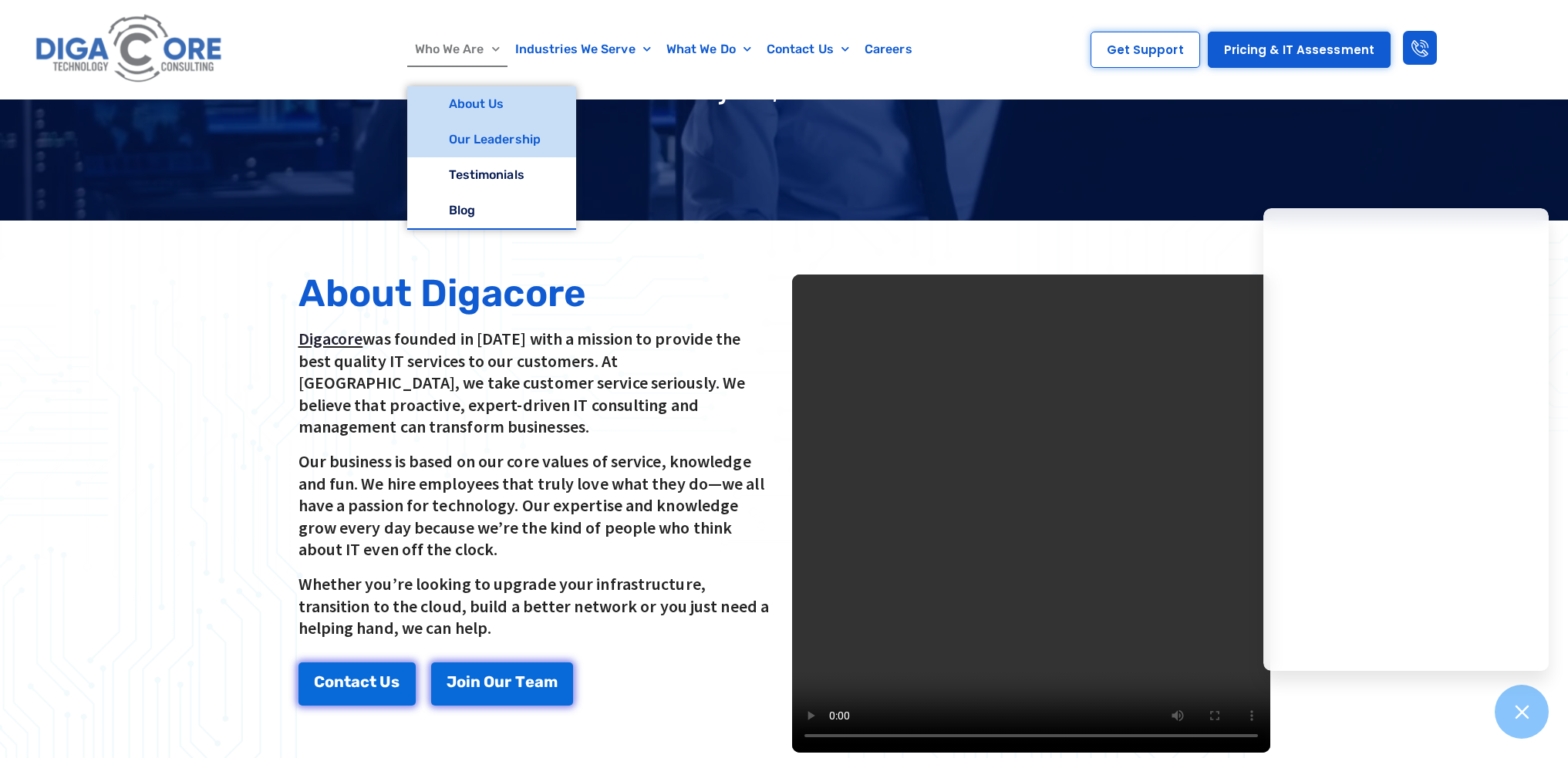
click at [455, 151] on link "Our Leadership" at bounding box center [491, 140] width 169 height 36
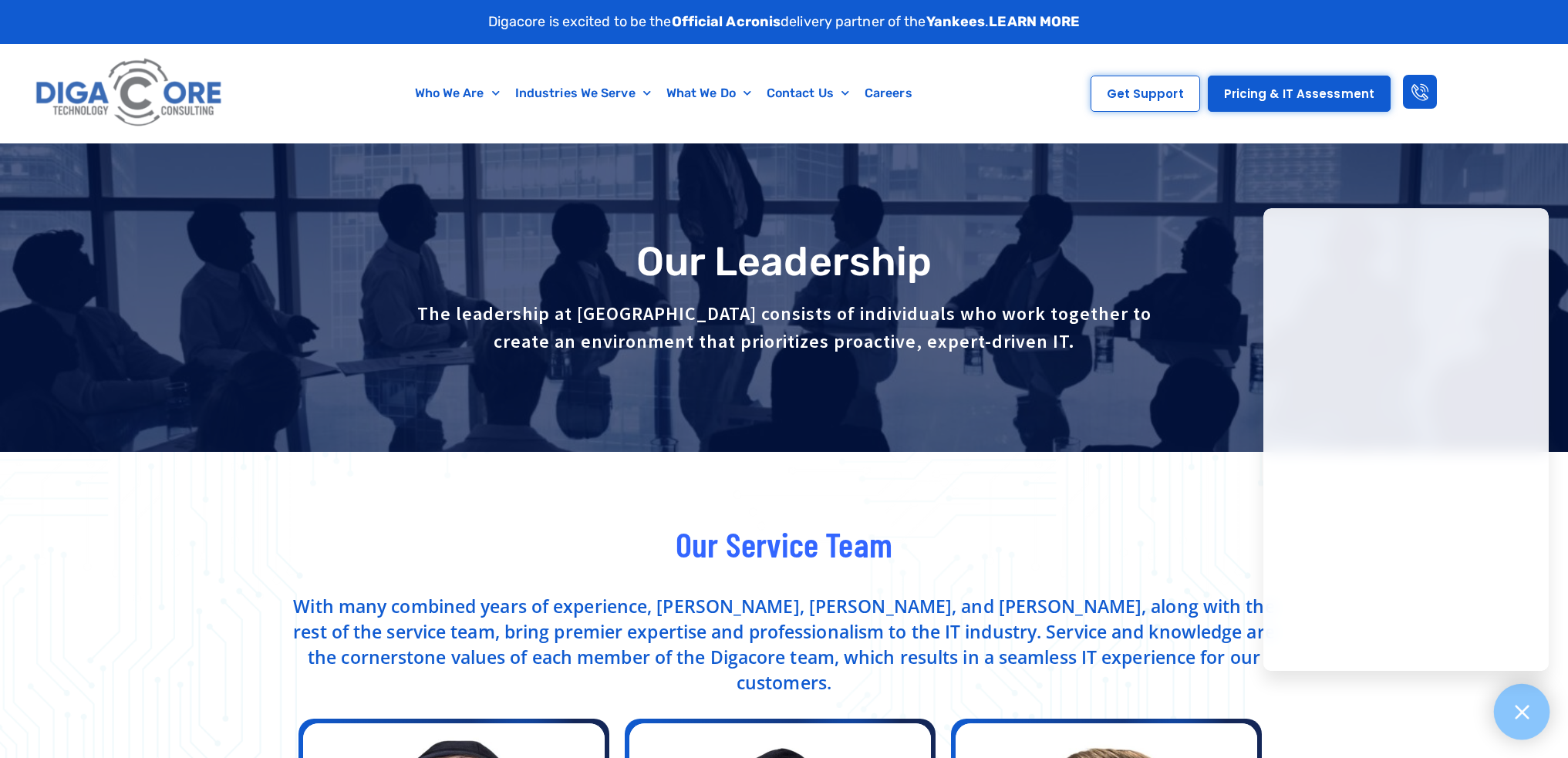
click at [1510, 710] on div at bounding box center [1522, 712] width 56 height 56
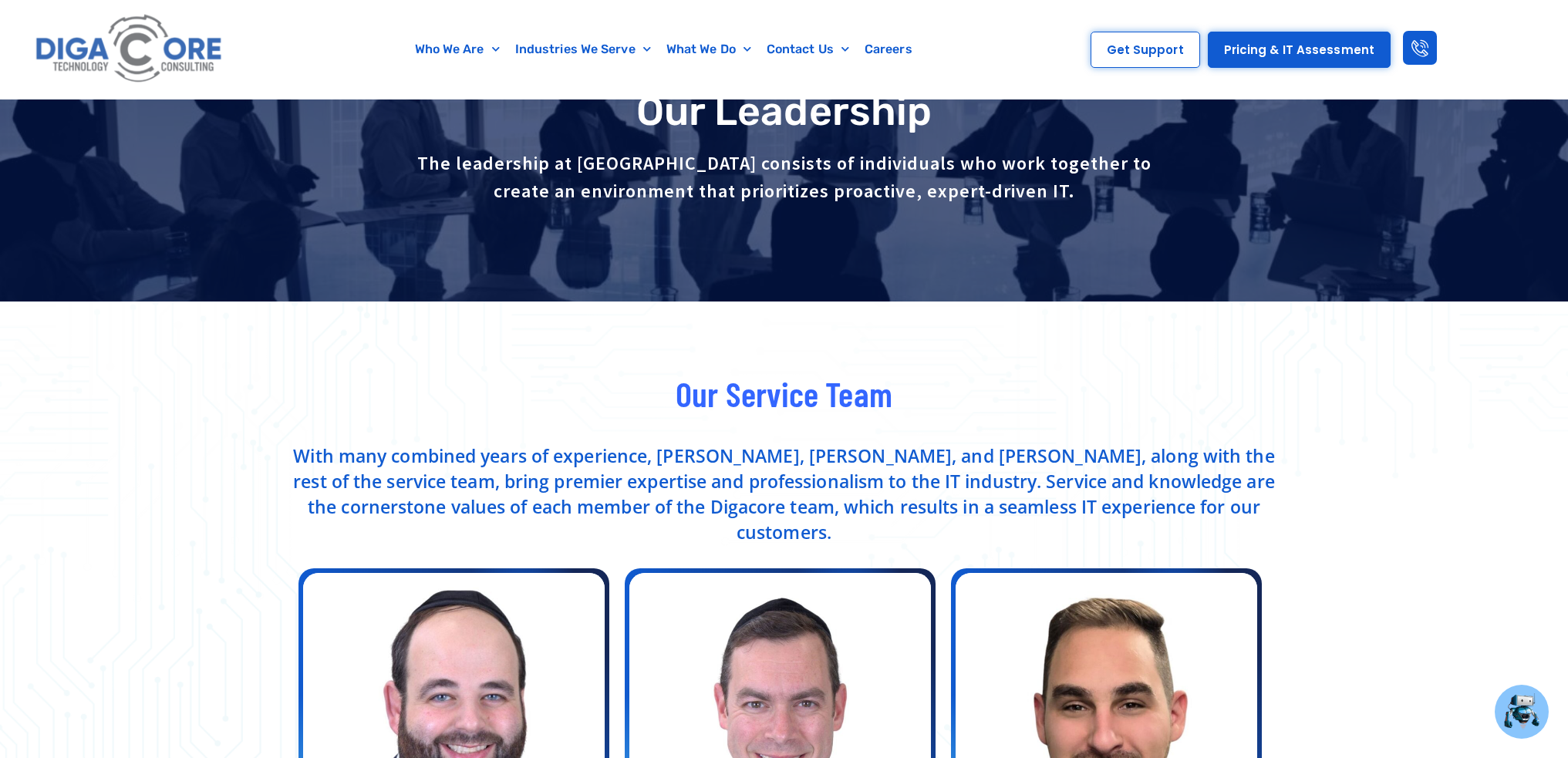
scroll to position [154, 0]
